Goal: Information Seeking & Learning: Learn about a topic

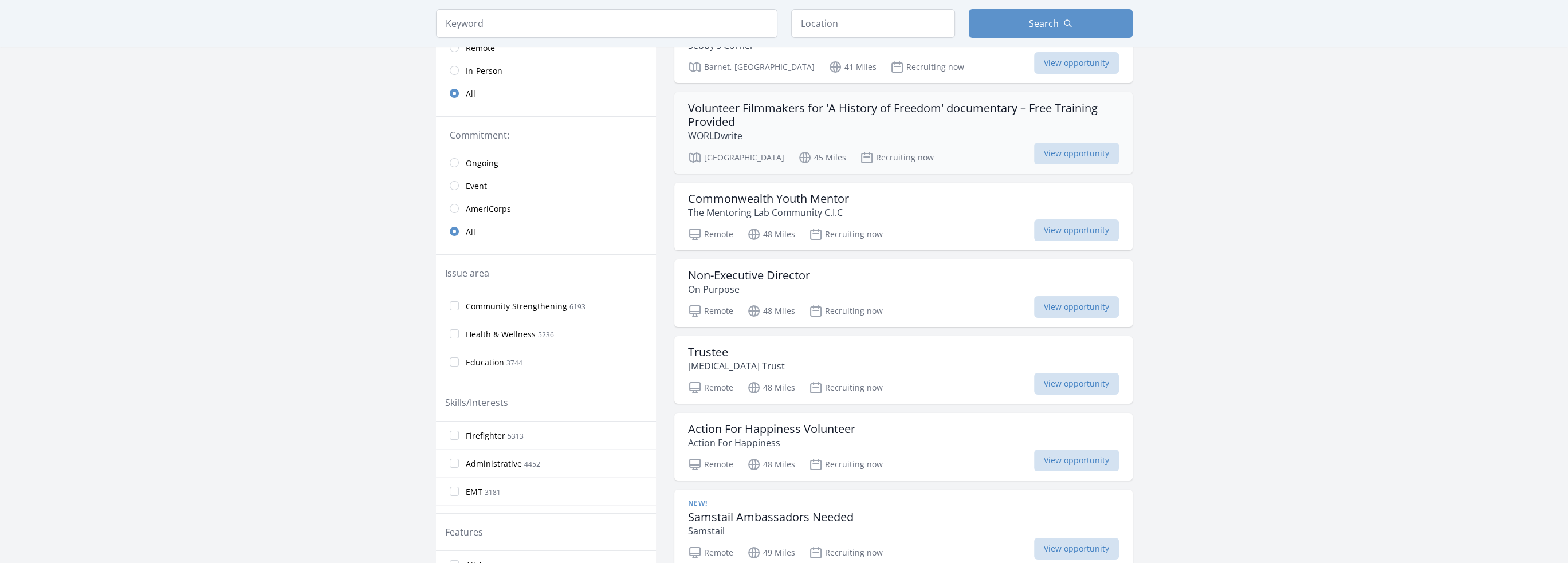
scroll to position [57, 0]
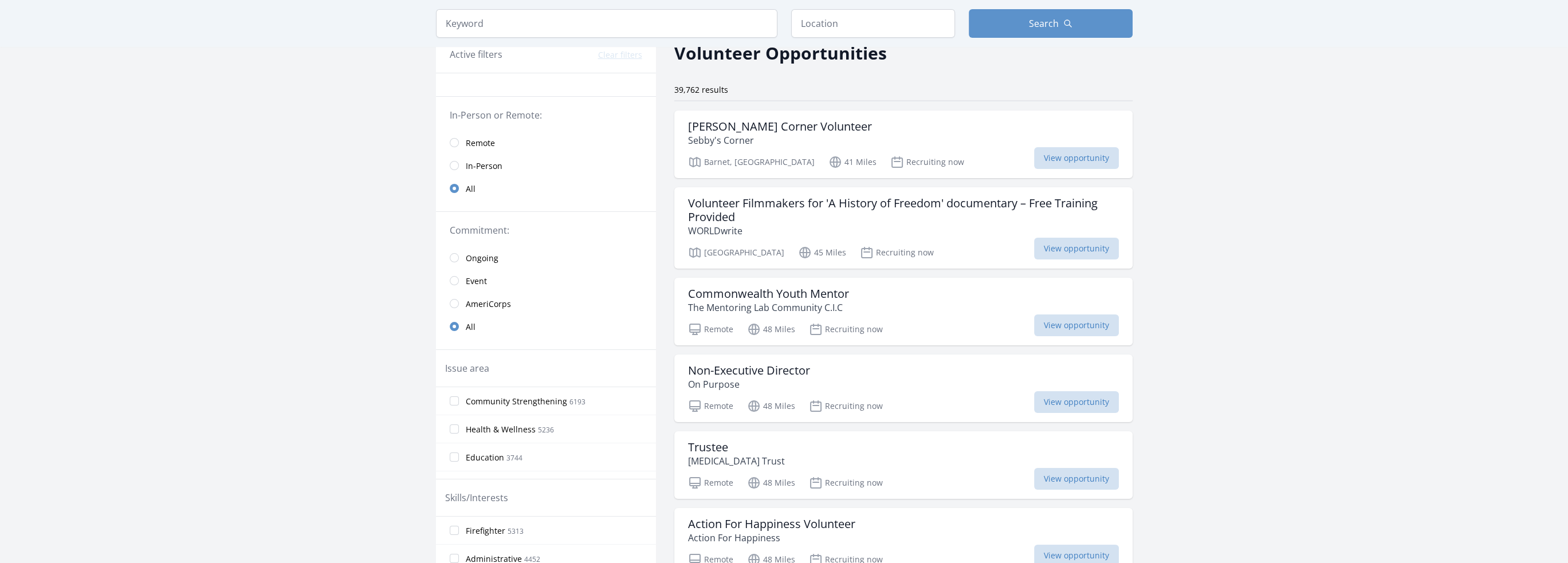
click at [468, 136] on span "Remote" at bounding box center [480, 143] width 29 height 13
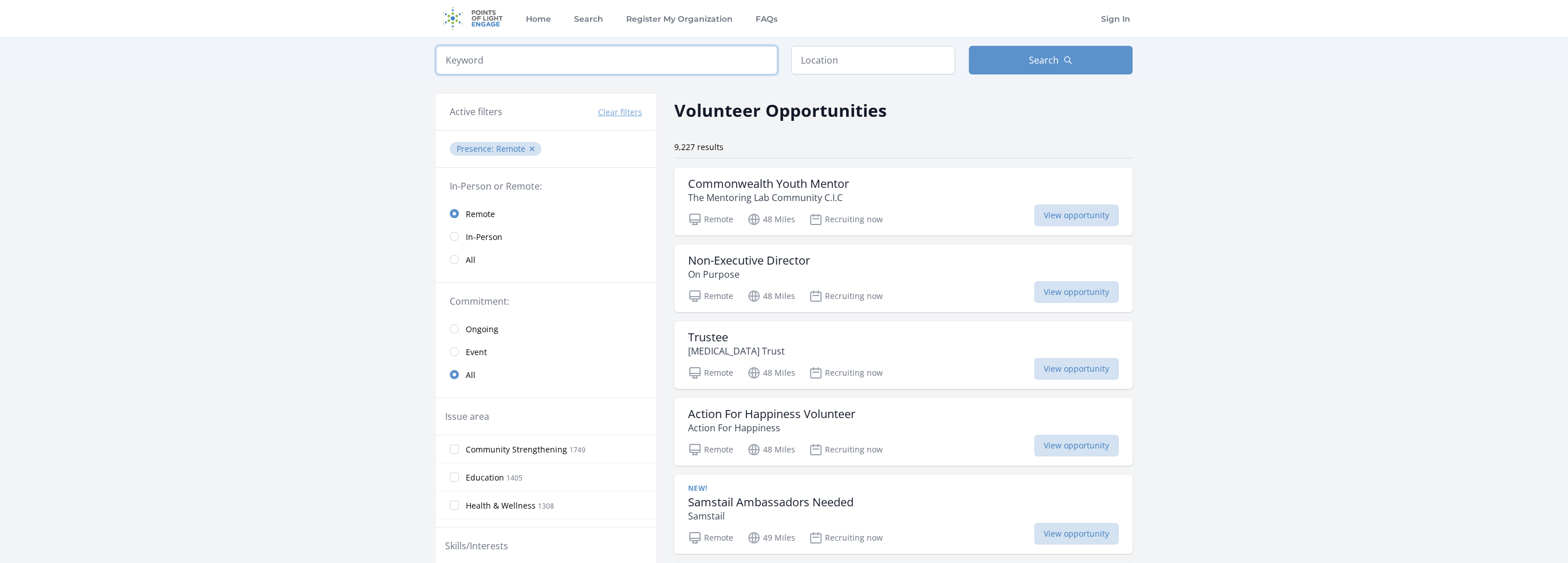
click at [667, 66] on input "search" at bounding box center [607, 61] width 341 height 29
type input "ux"
click button "submit" at bounding box center [0, 0] width 0 height 0
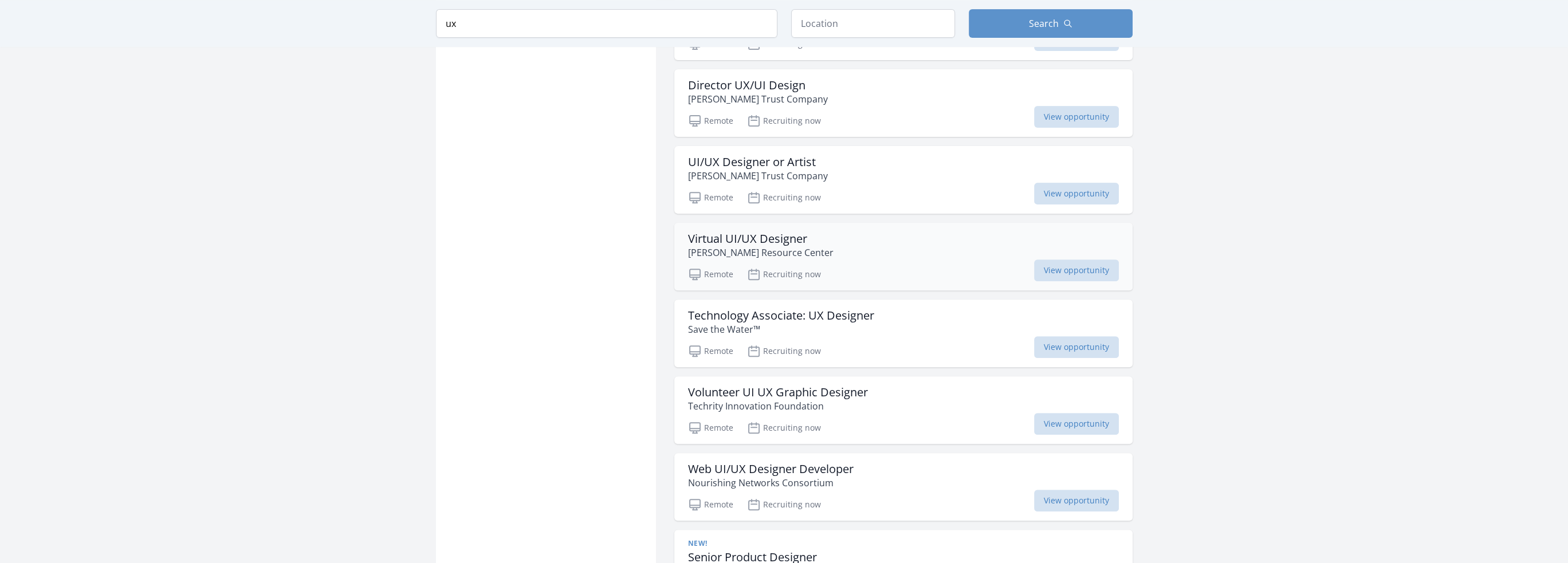
scroll to position [802, 0]
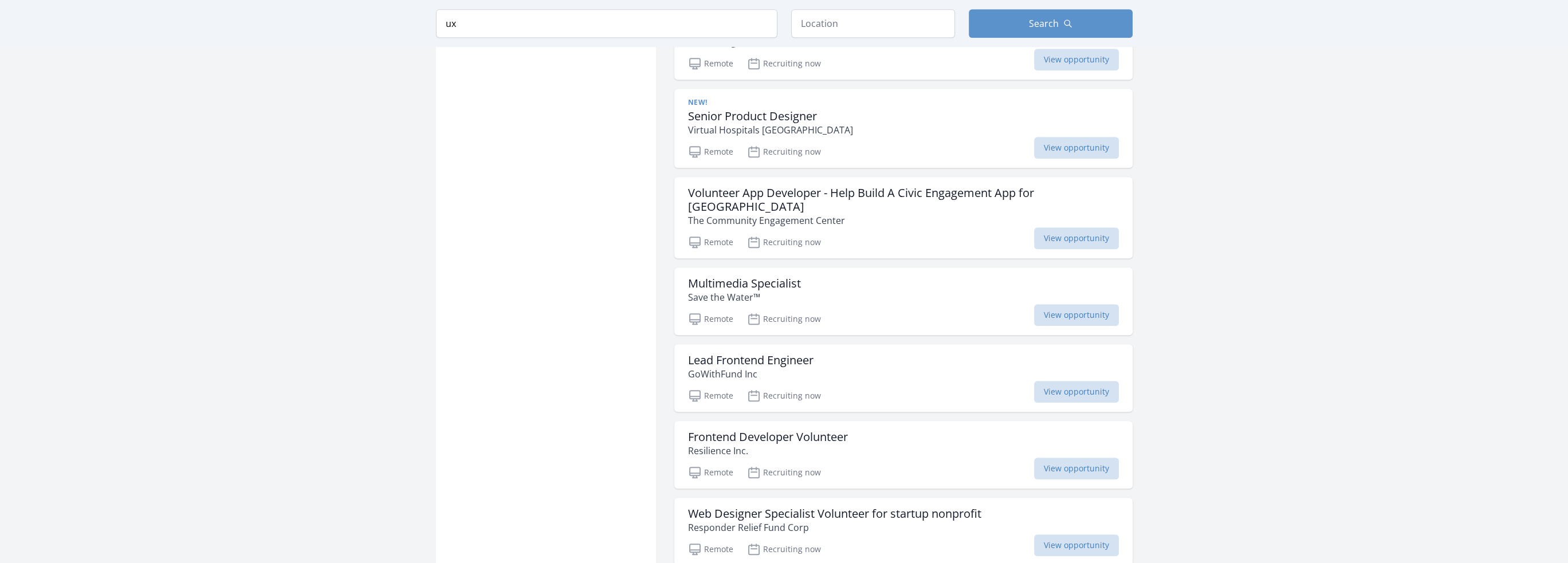
scroll to position [1318, 0]
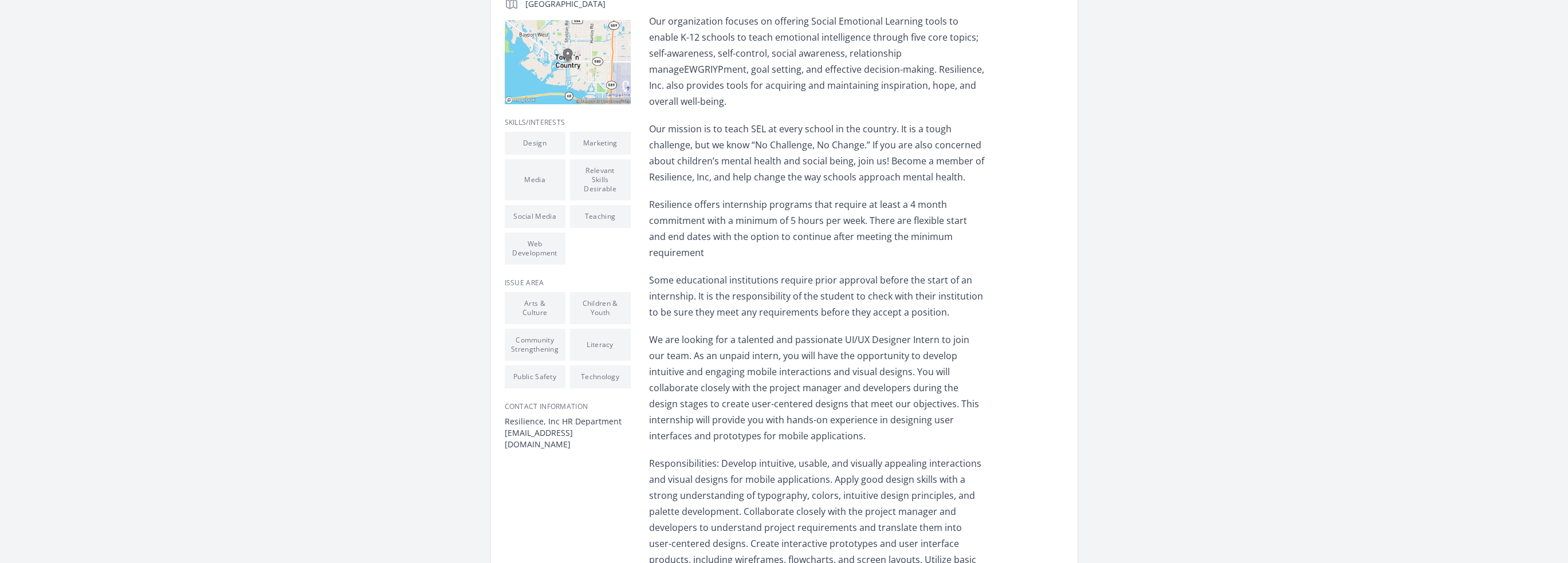
scroll to position [459, 0]
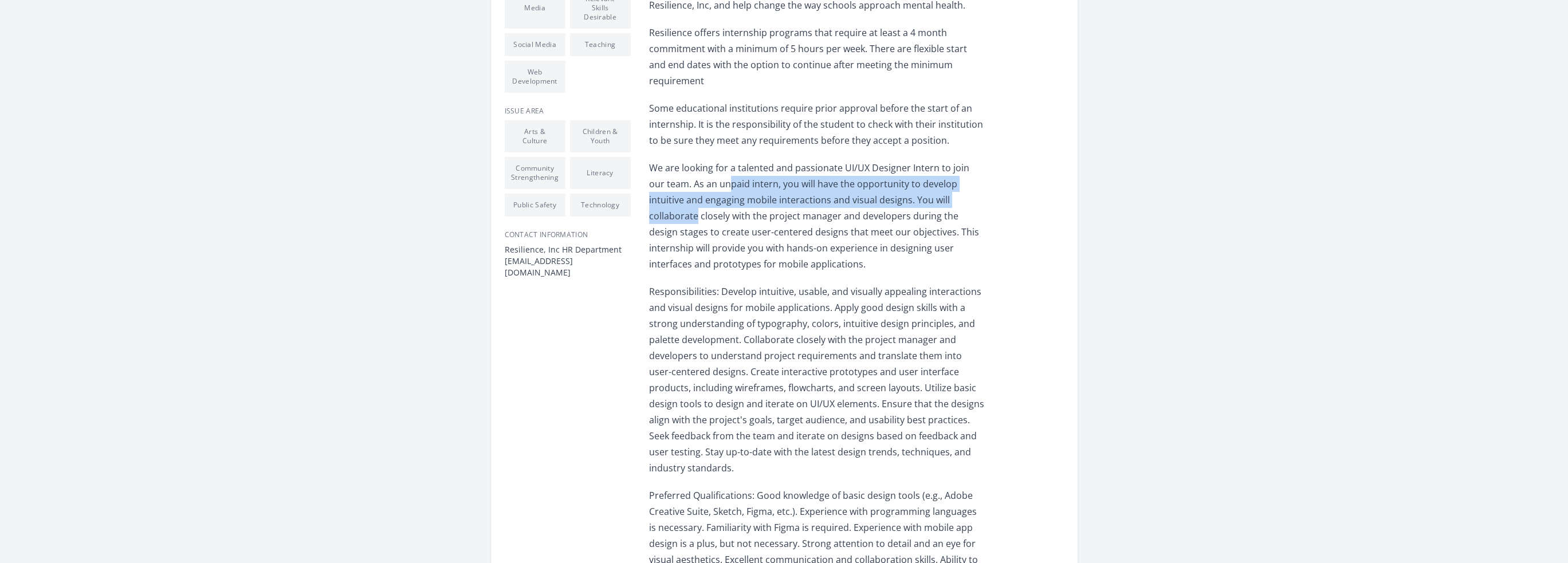
drag, startPoint x: 910, startPoint y: 160, endPoint x: 990, endPoint y: 203, distance: 90.8
click at [983, 192] on p "We are looking for a talented and passionate UI/UX Designer Intern to join our …" at bounding box center [817, 216] width 335 height 113
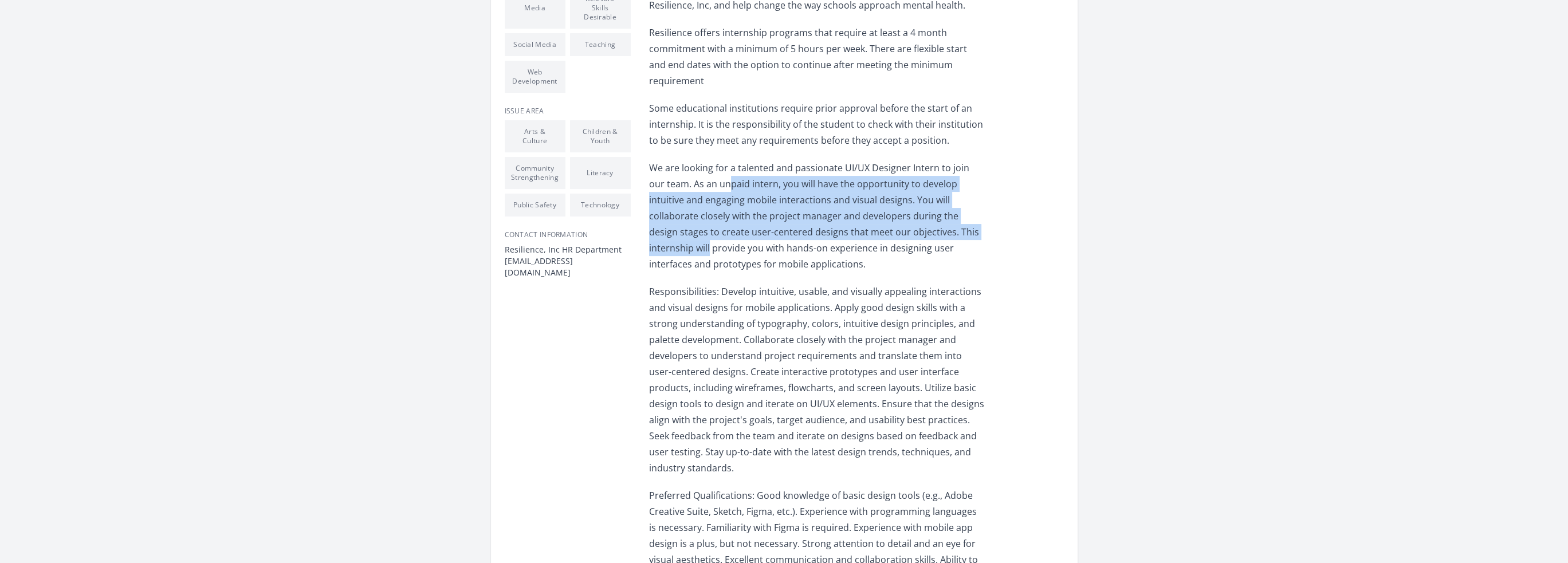
click at [990, 203] on div "About this Opportunity Resilience, Inc. is a nonprofit organization that is ded…" at bounding box center [857, 200] width 415 height 934
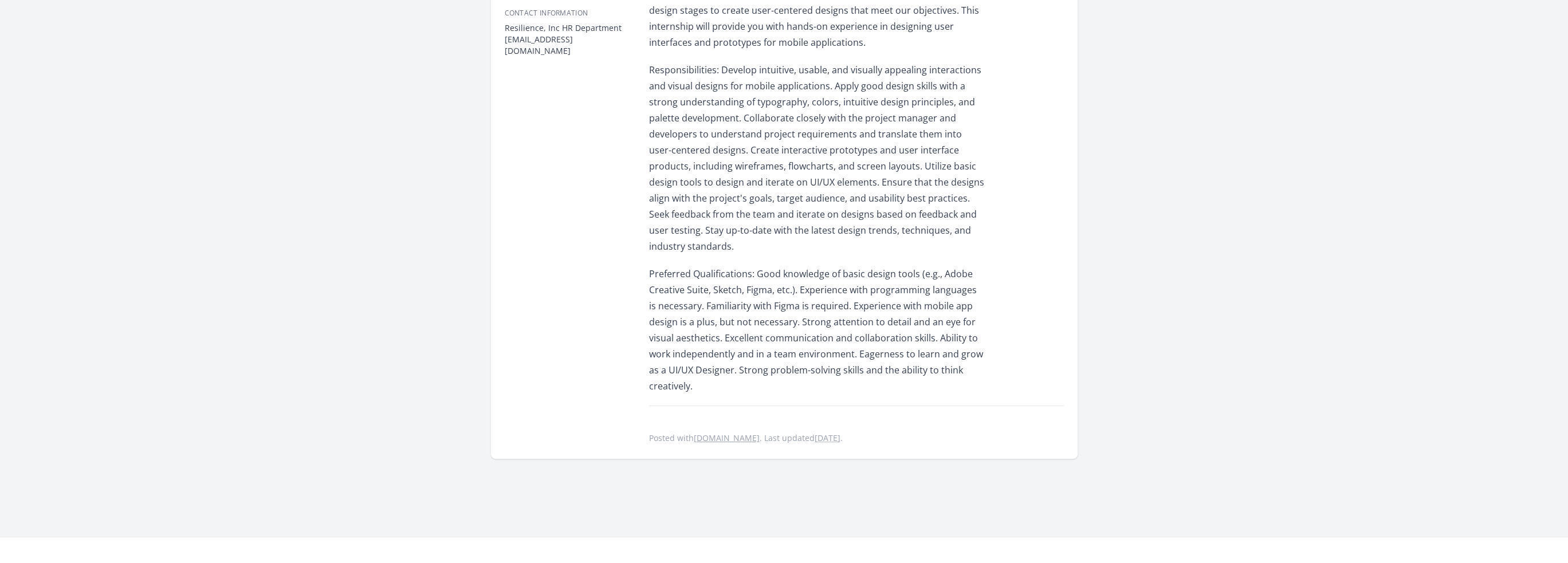
scroll to position [687, 0]
drag, startPoint x: 782, startPoint y: 219, endPoint x: 1003, endPoint y: 224, distance: 221.1
click at [967, 259] on p "Preferred Qualifications: Good knowledge of basic design tools (e.g., Adobe Cre…" at bounding box center [817, 323] width 335 height 129
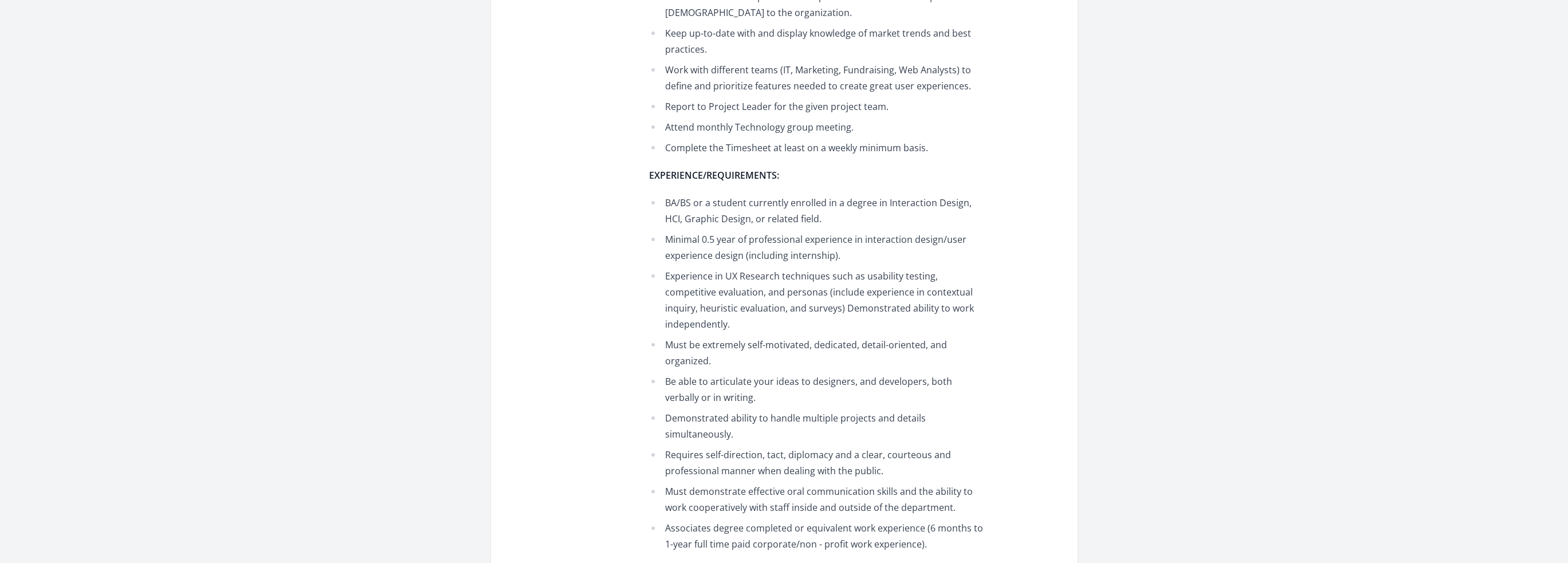
scroll to position [573, 0]
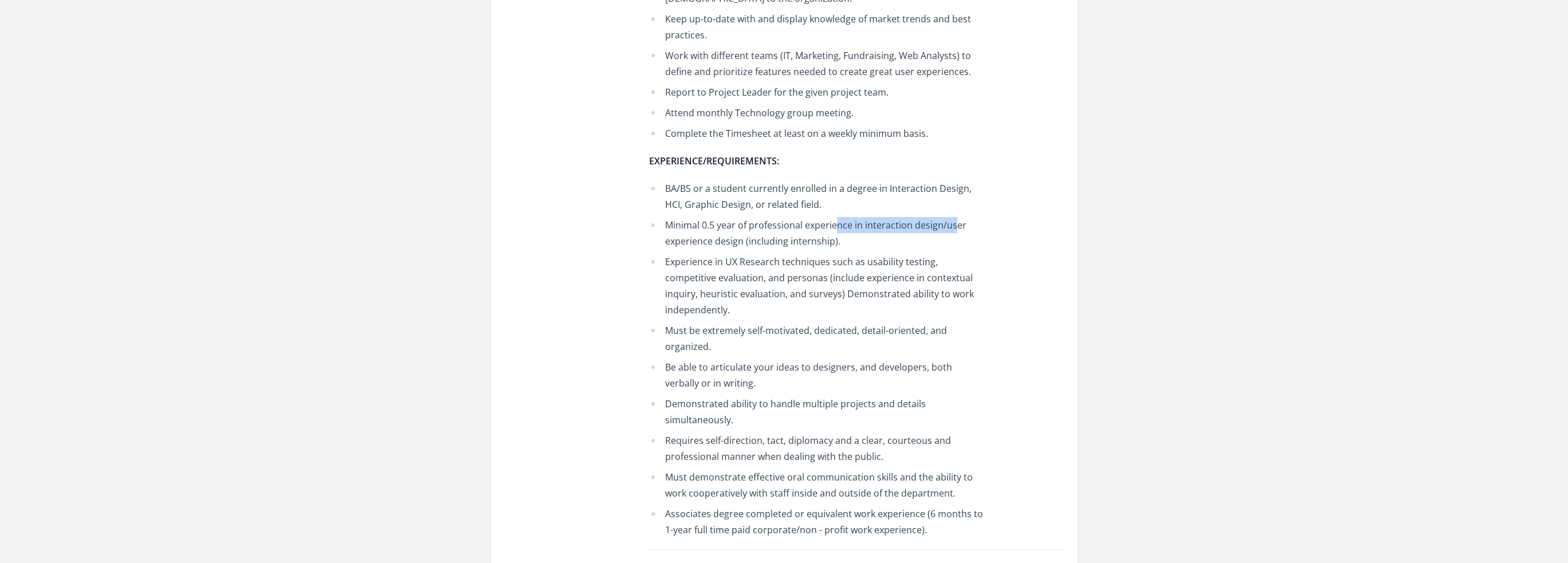
drag, startPoint x: 850, startPoint y: 207, endPoint x: 955, endPoint y: 217, distance: 105.5
click at [954, 217] on li "Minimal 0.5 year of professional experience in interaction design/user experien…" at bounding box center [817, 233] width 335 height 32
click at [961, 219] on li "Minimal 0.5 year of professional experience in interaction design/user experien…" at bounding box center [817, 233] width 335 height 32
drag, startPoint x: 770, startPoint y: 226, endPoint x: 810, endPoint y: 224, distance: 40.0
click at [810, 224] on li "Minimal 0.5 year of professional experience in interaction design/user experien…" at bounding box center [817, 233] width 335 height 32
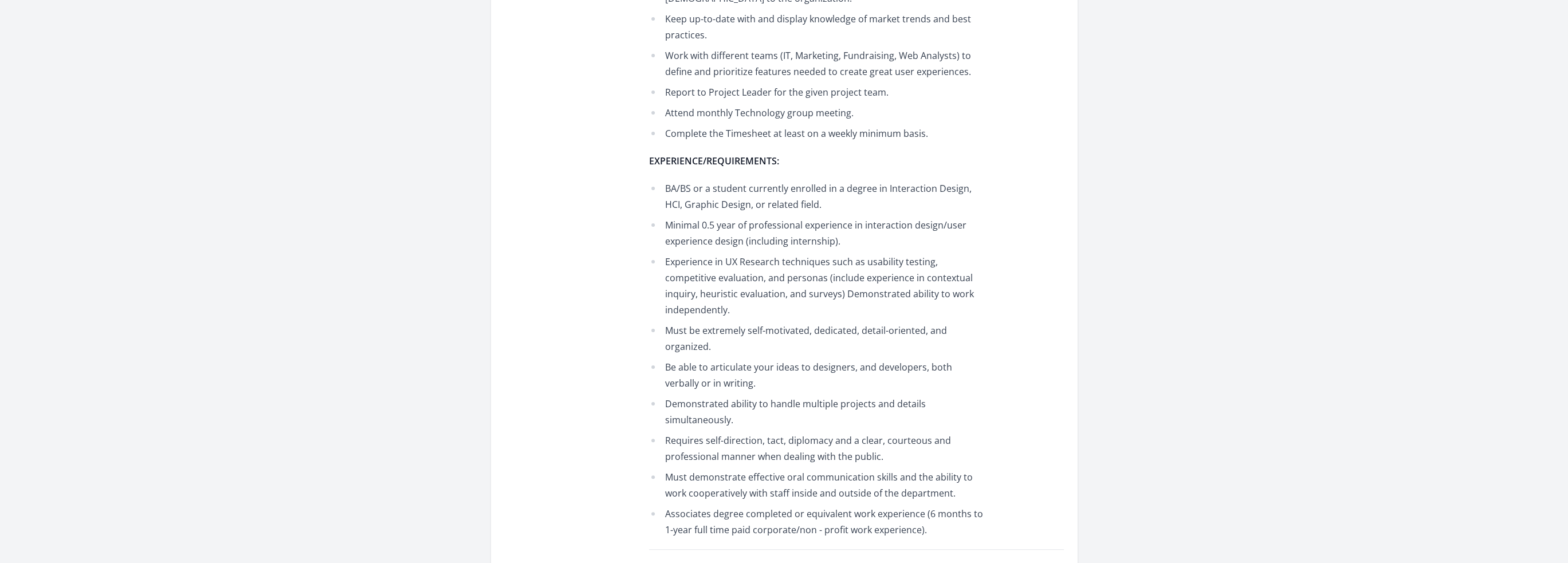
click at [815, 224] on li "Minimal 0.5 year of professional experience in interaction design/user experien…" at bounding box center [817, 233] width 335 height 32
click at [837, 217] on li "Minimal 0.5 year of professional experience in interaction design/user experien…" at bounding box center [817, 233] width 335 height 32
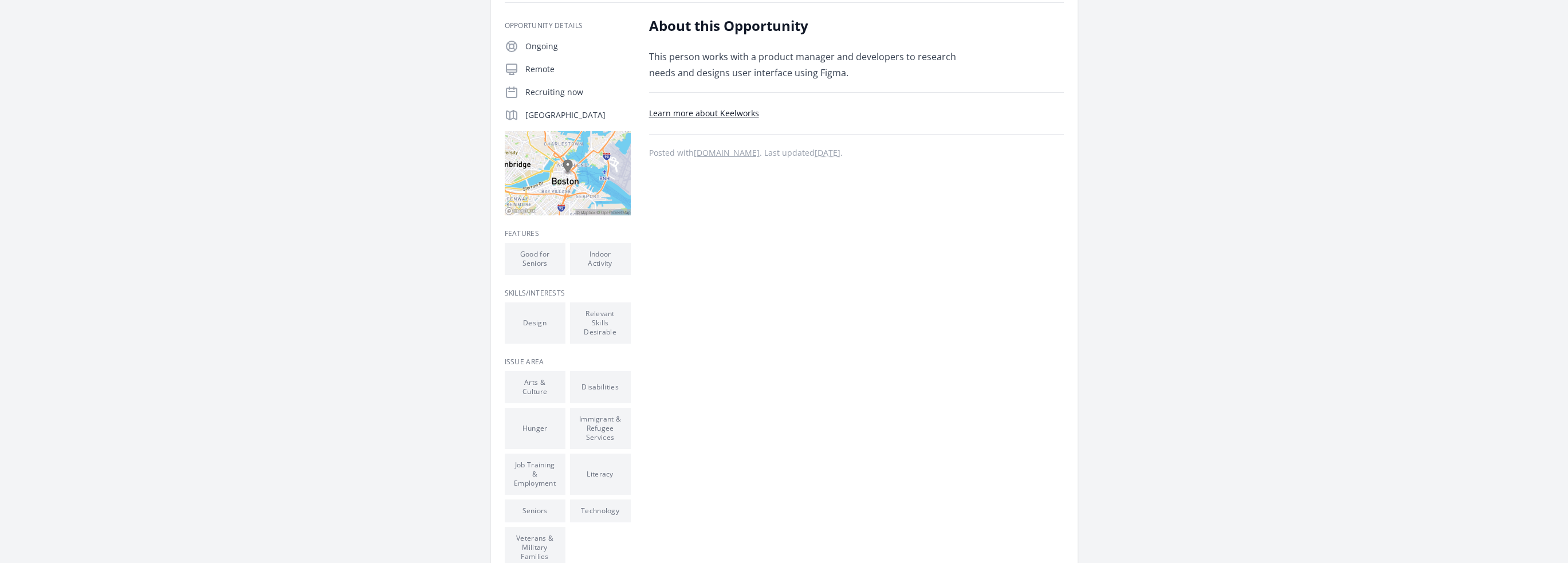
scroll to position [136, 0]
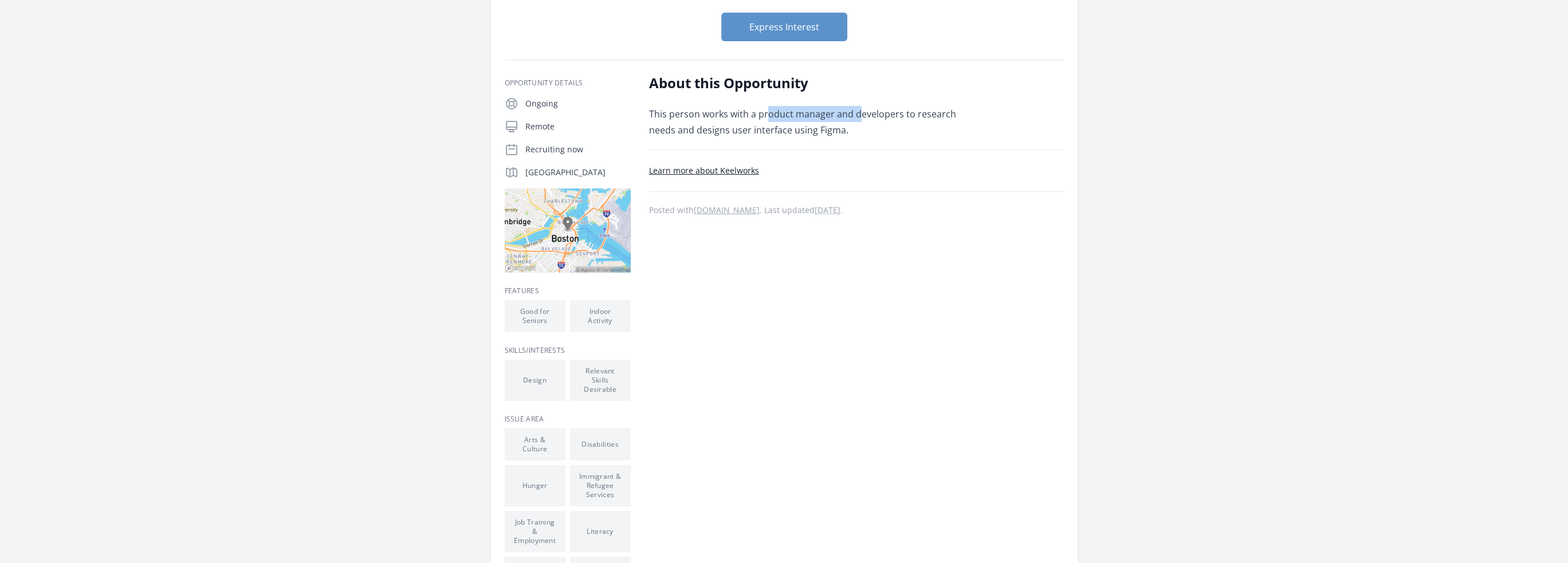
drag, startPoint x: 804, startPoint y: 111, endPoint x: 909, endPoint y: 120, distance: 105.4
click at [904, 118] on p "This person works with a product manager and developers to research needs and d…" at bounding box center [817, 122] width 335 height 32
click at [912, 122] on p "This person works with a product manager and developers to research needs and d…" at bounding box center [817, 122] width 335 height 32
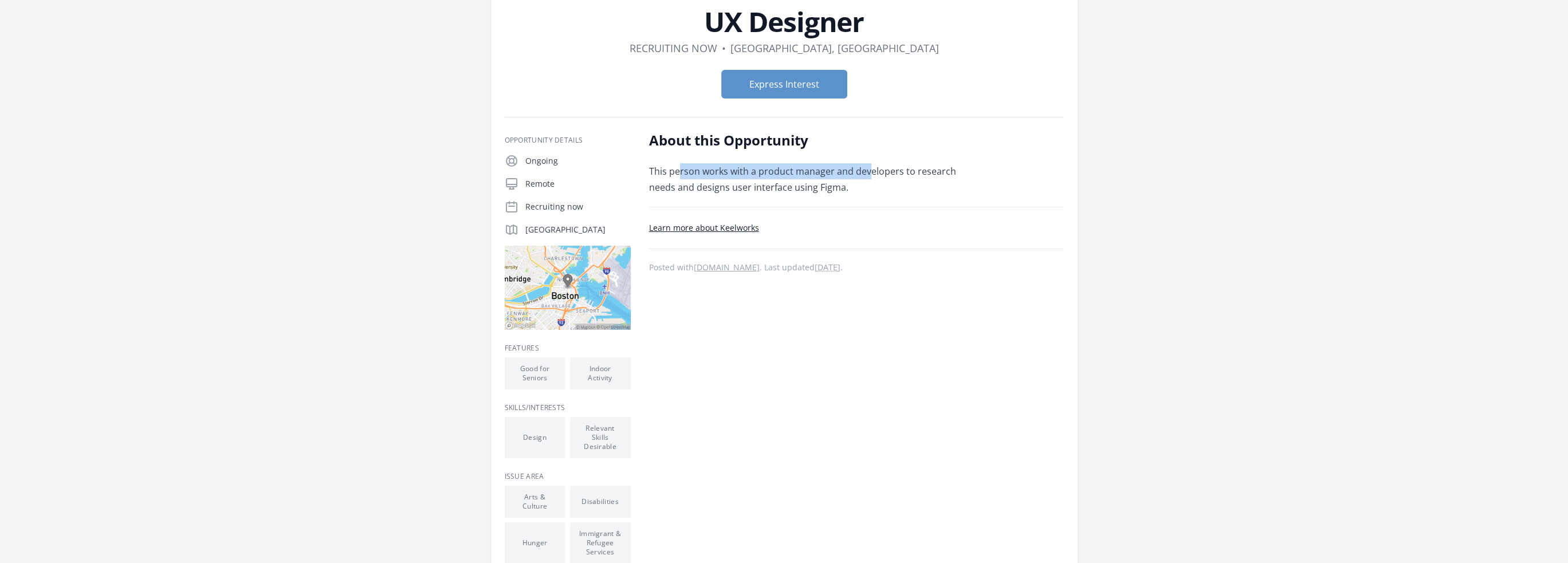
drag, startPoint x: 684, startPoint y: 172, endPoint x: 892, endPoint y: 188, distance: 208.6
click at [879, 181] on p "This person works with a product manager and developers to research needs and d…" at bounding box center [817, 179] width 335 height 32
click at [892, 188] on p "This person works with a product manager and developers to research needs and d…" at bounding box center [817, 179] width 335 height 32
drag, startPoint x: 923, startPoint y: 170, endPoint x: 980, endPoint y: 187, distance: 59.5
click at [977, 185] on p "This person works with a product manager and developers to research needs and d…" at bounding box center [817, 179] width 335 height 32
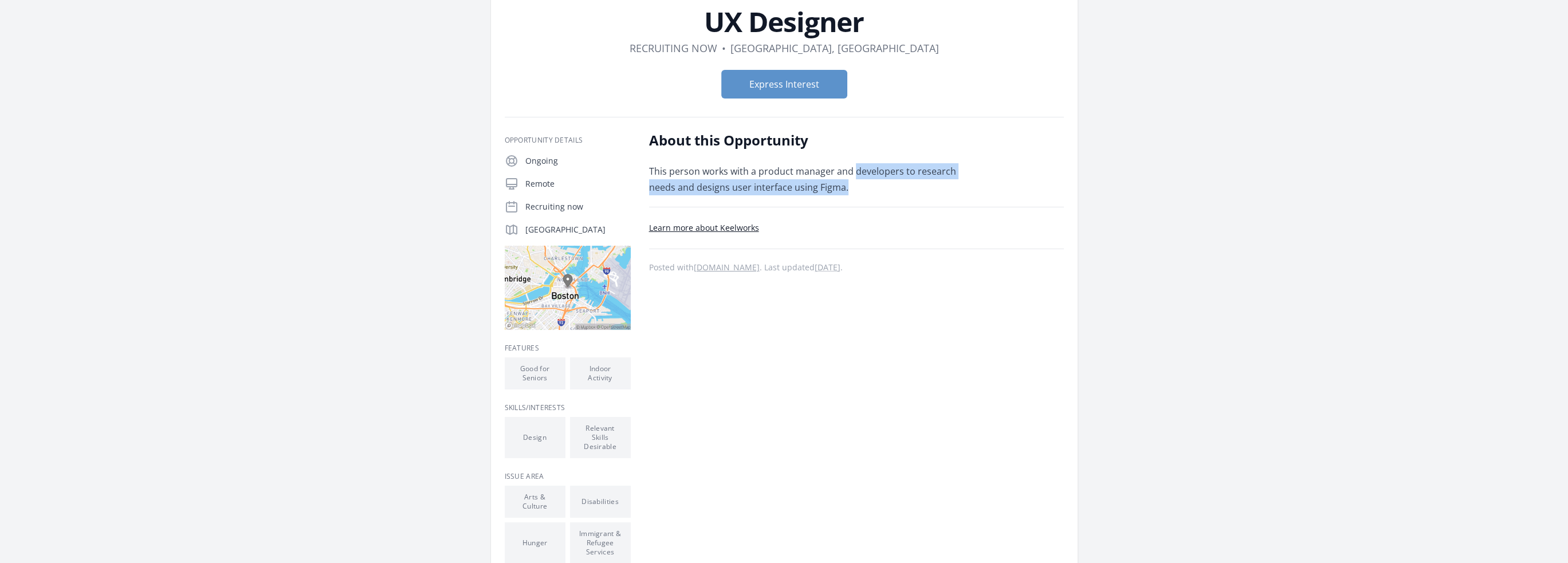
click at [979, 192] on p "This person works with a product manager and developers to research needs and d…" at bounding box center [817, 179] width 335 height 32
drag, startPoint x: 805, startPoint y: 193, endPoint x: 876, endPoint y: 196, distance: 71.1
click at [835, 194] on p "This person works with a product manager and developers to research needs and d…" at bounding box center [817, 179] width 335 height 32
click at [876, 196] on div "About this Opportunity This person works with a product manager and developers …" at bounding box center [857, 438] width 415 height 613
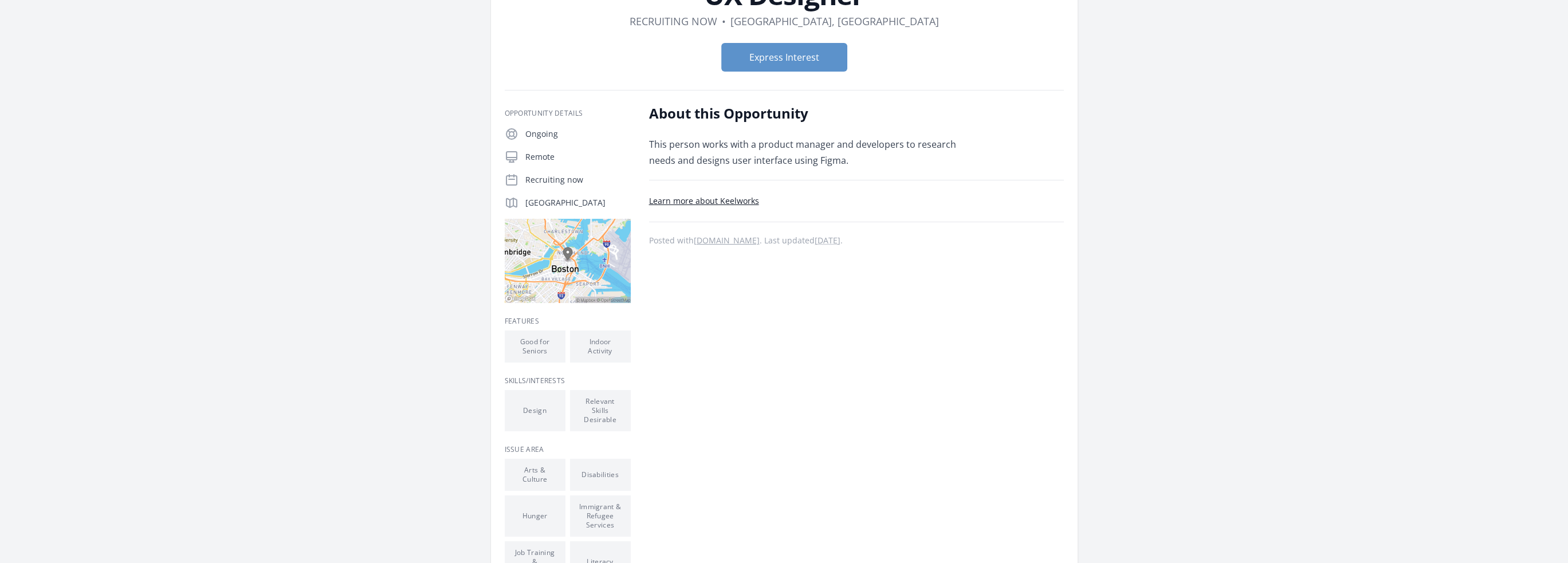
scroll to position [57, 0]
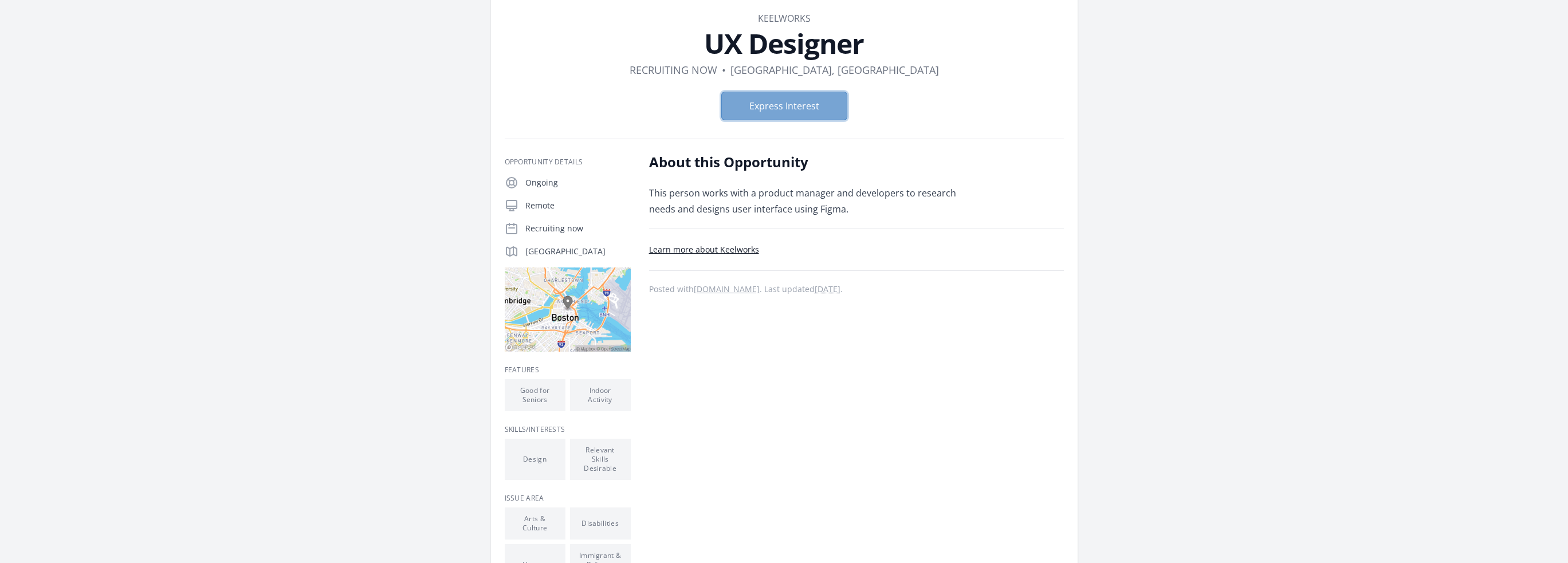
click at [795, 97] on button "Express Interest" at bounding box center [785, 106] width 126 height 29
click at [799, 109] on button "Express Interest" at bounding box center [785, 106] width 126 height 29
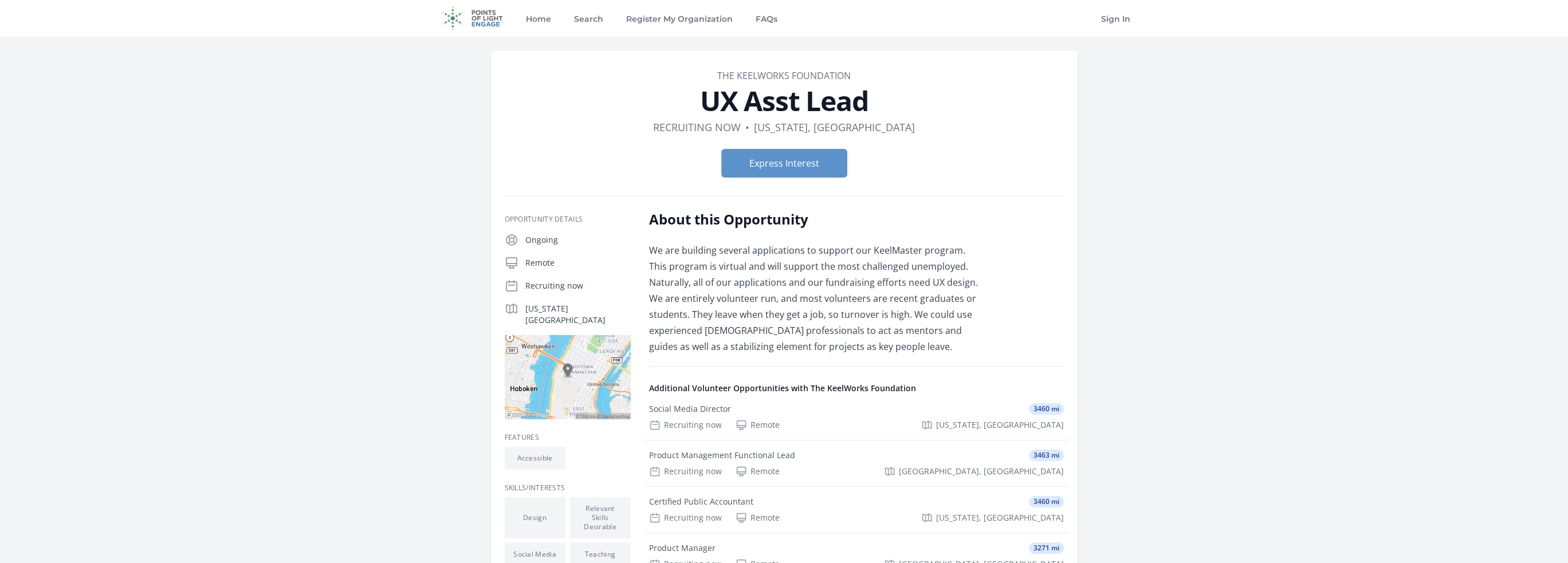
drag, startPoint x: 561, startPoint y: 260, endPoint x: 905, endPoint y: 279, distance: 344.5
click at [666, 265] on div "Opportunity Details Ongoing Remote Recruiting now [US_STATE], NY 10001" at bounding box center [785, 503] width 560 height 587
click at [919, 259] on p "We are building several applications to support our KeelMaster program. This pr…" at bounding box center [817, 298] width 335 height 113
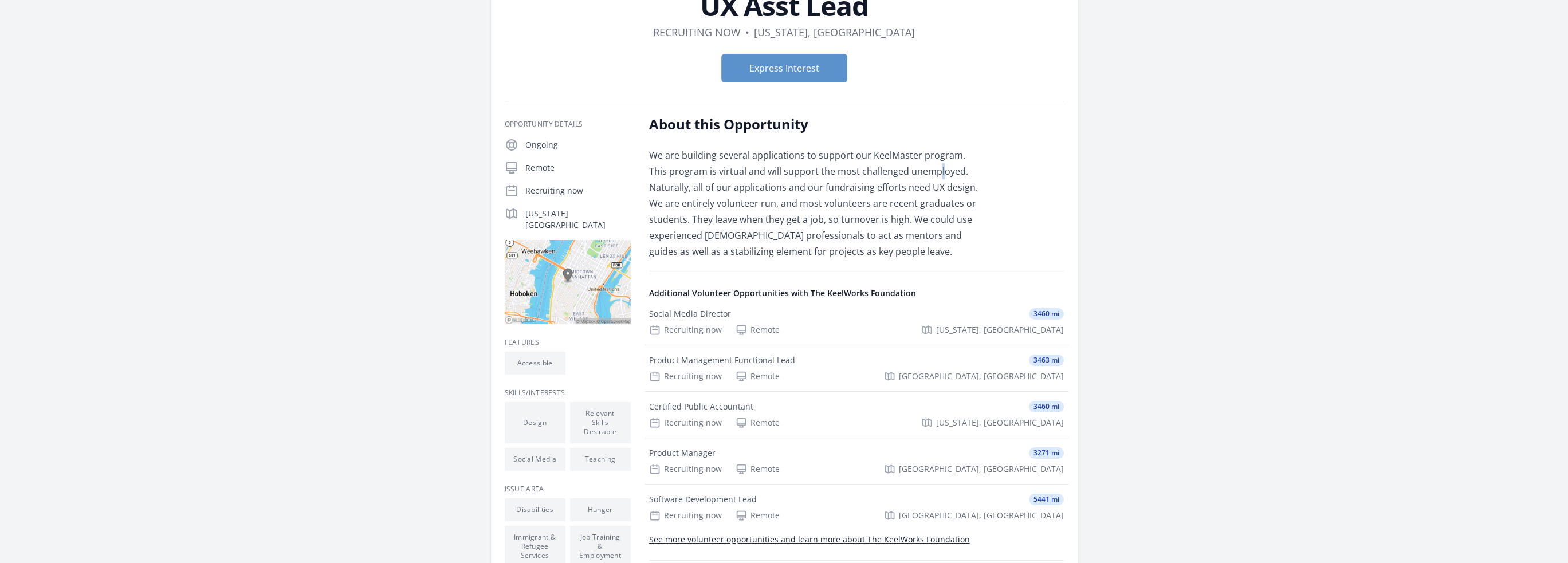
scroll to position [114, 0]
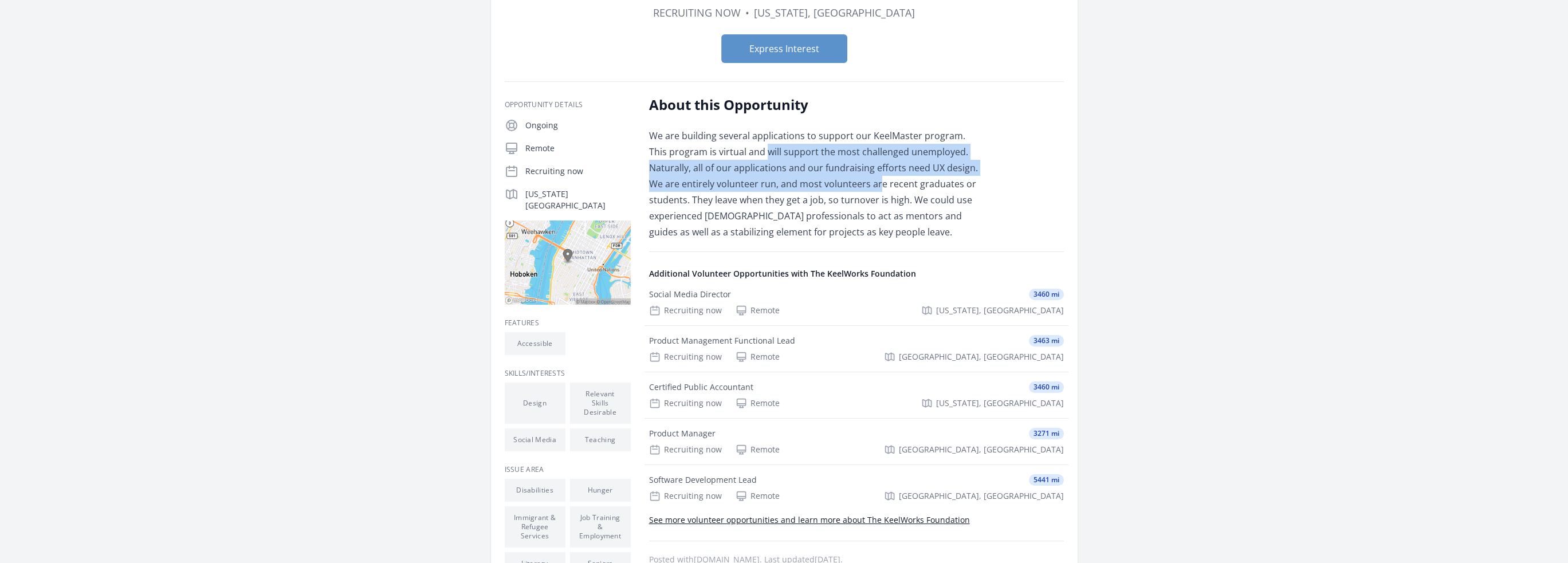
drag, startPoint x: 772, startPoint y: 150, endPoint x: 850, endPoint y: 201, distance: 93.2
click at [848, 197] on p "We are building several applications to support our KeelMaster program. This pr…" at bounding box center [817, 184] width 335 height 113
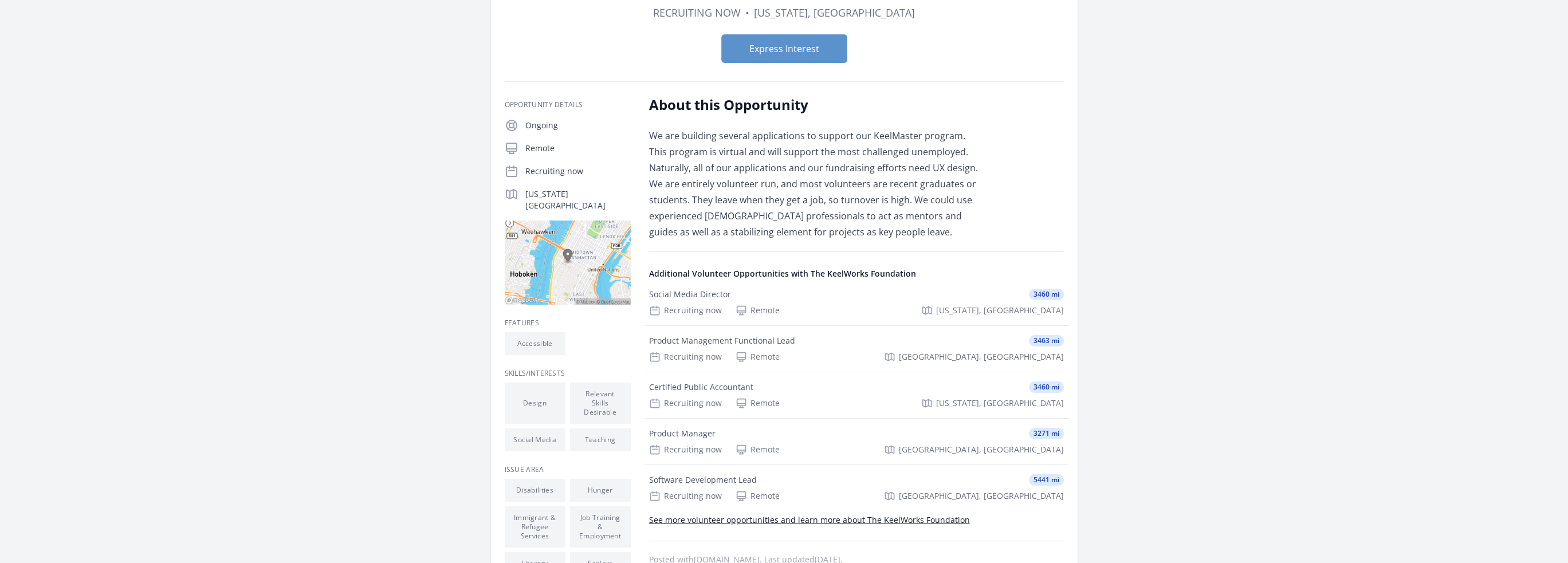
click at [850, 201] on p "We are building several applications to support our KeelMaster program. This pr…" at bounding box center [817, 184] width 335 height 113
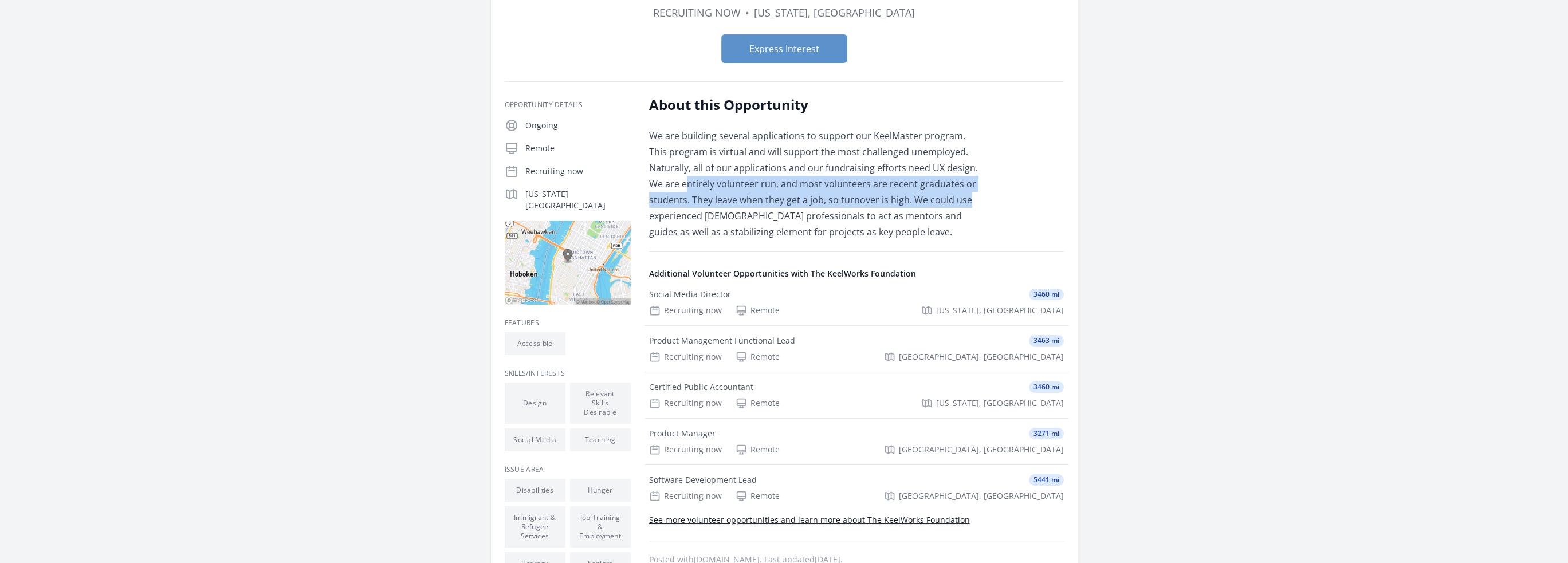
drag, startPoint x: 757, startPoint y: 194, endPoint x: 926, endPoint y: 197, distance: 169.0
click at [926, 197] on p "We are building several applications to support our KeelMaster program. This pr…" at bounding box center [817, 184] width 335 height 113
click at [813, 197] on p "We are building several applications to support our KeelMaster program. This pr…" at bounding box center [817, 184] width 335 height 113
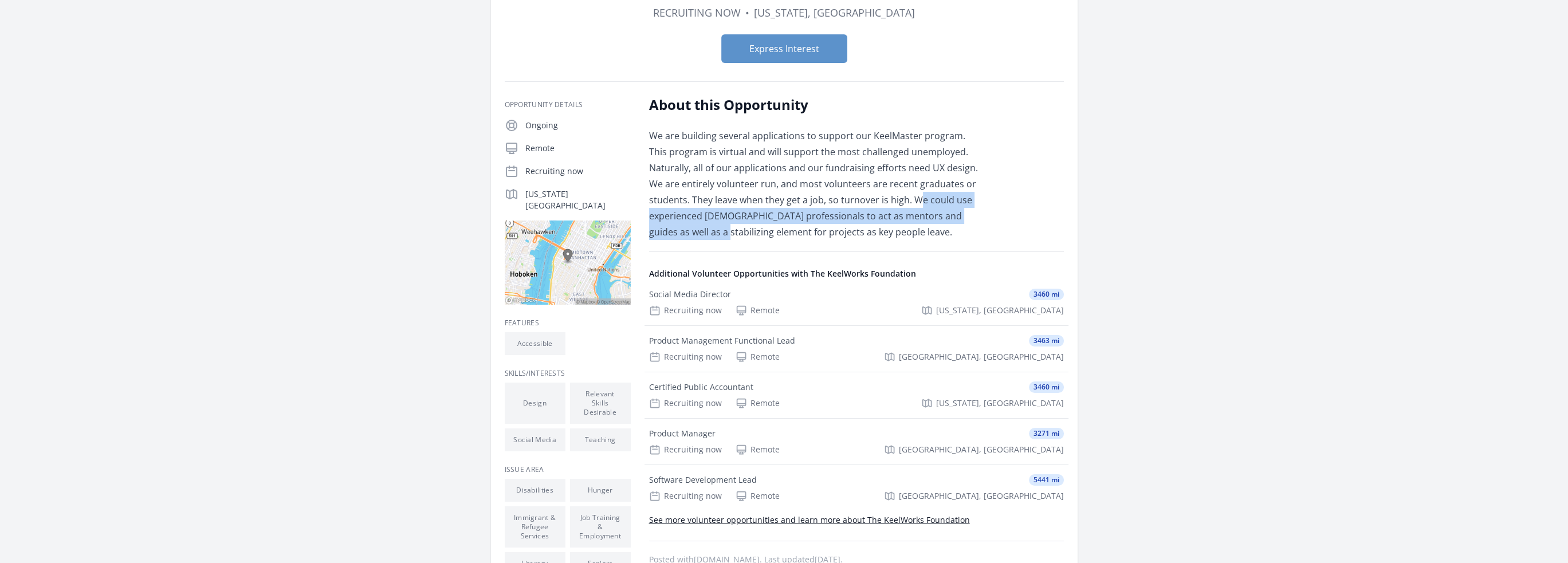
drag, startPoint x: 876, startPoint y: 199, endPoint x: 963, endPoint y: 217, distance: 88.8
click at [963, 217] on p "We are building several applications to support our KeelMaster program. This pr…" at bounding box center [817, 184] width 335 height 113
click at [736, 219] on p "We are building several applications to support our KeelMaster program. This pr…" at bounding box center [817, 184] width 335 height 113
drag, startPoint x: 739, startPoint y: 217, endPoint x: 951, endPoint y: 229, distance: 212.3
click at [951, 229] on p "We are building several applications to support our KeelMaster program. This pr…" at bounding box center [817, 184] width 335 height 113
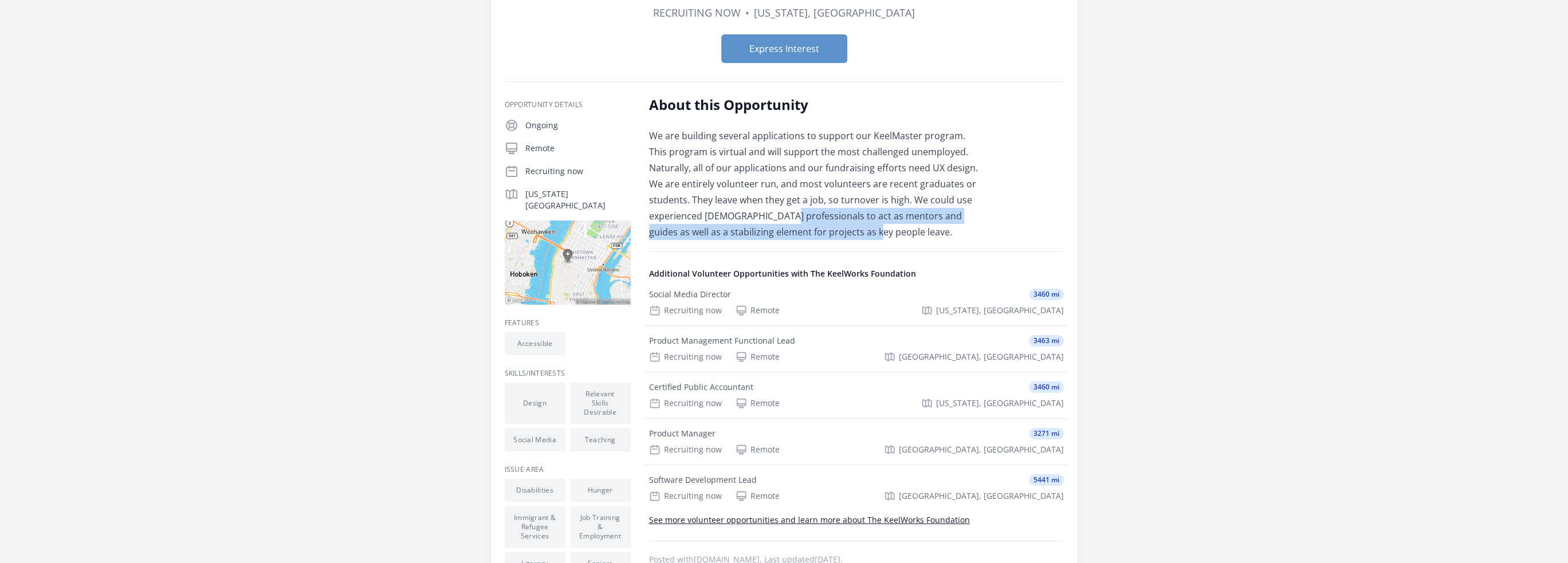
click at [761, 235] on p "We are building several applications to support our KeelMaster program. This pr…" at bounding box center [817, 184] width 335 height 113
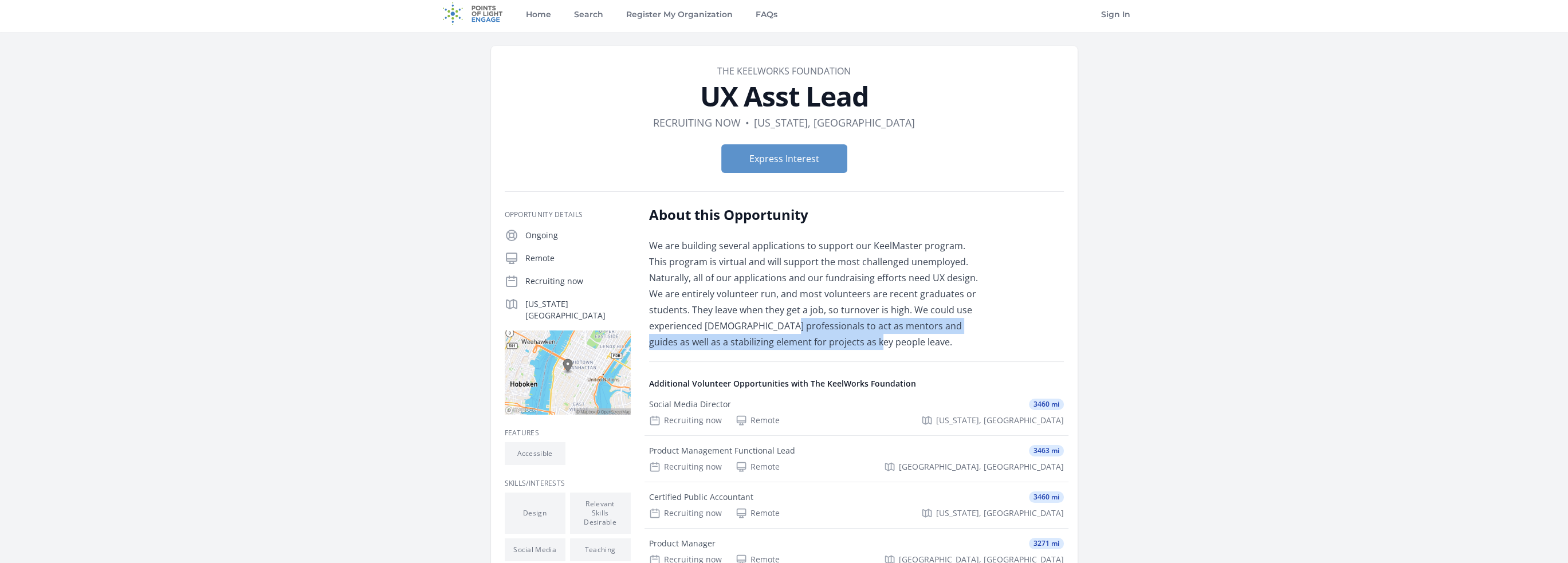
scroll to position [0, 0]
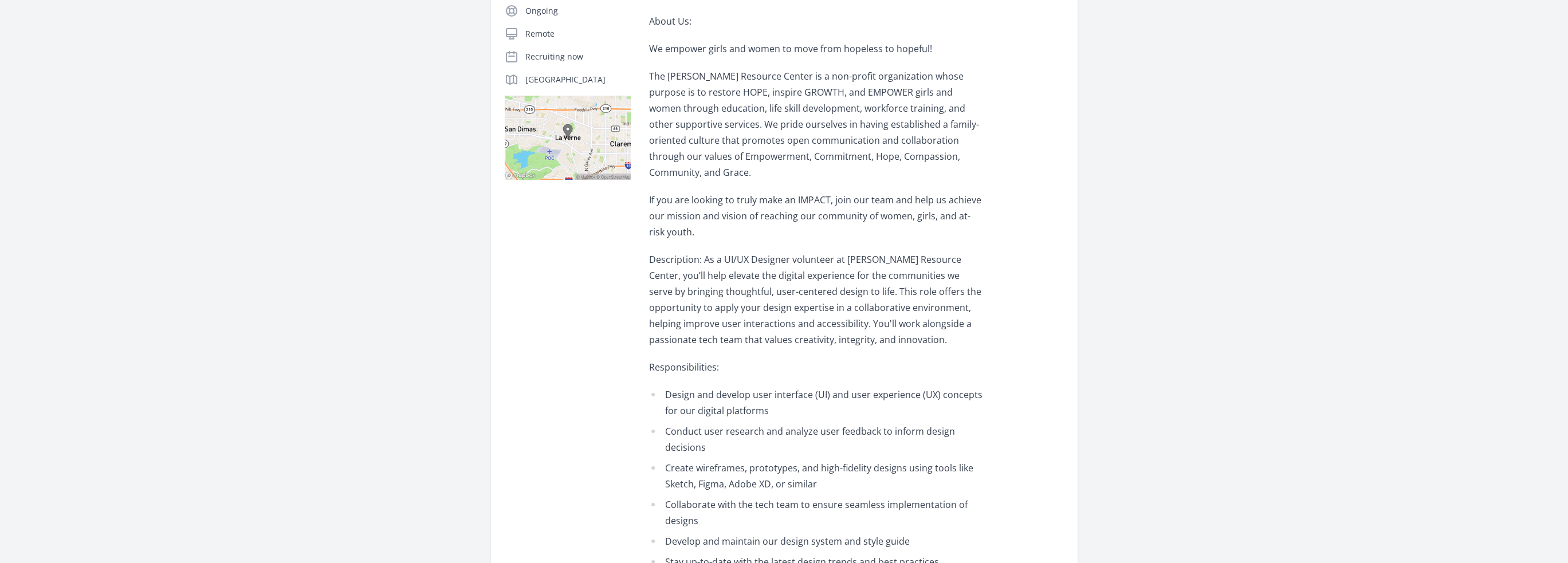
scroll to position [459, 0]
